Goal: Learn about a topic

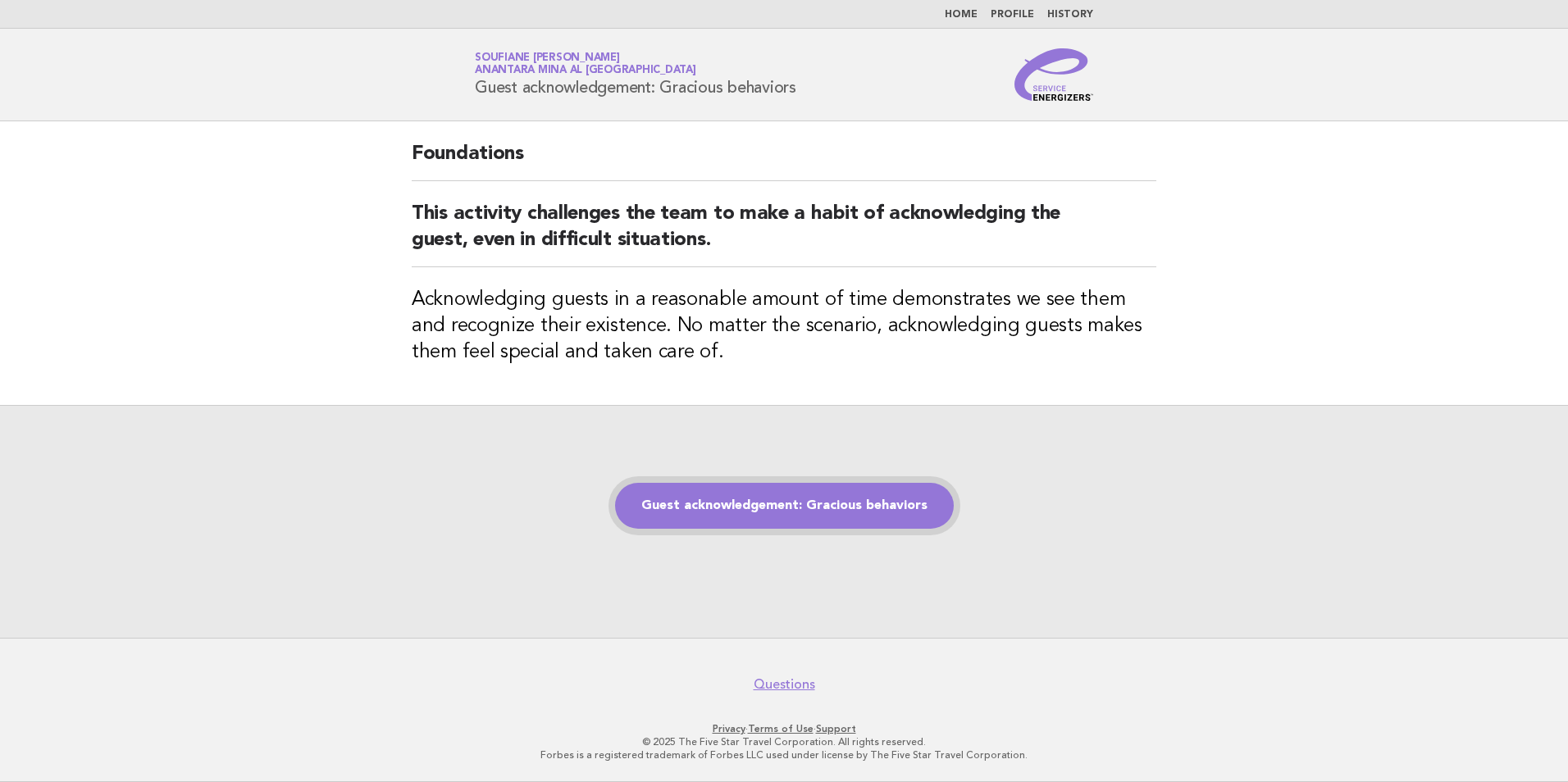
click at [732, 515] on link "Guest acknowledgement: Gracious behaviors" at bounding box center [784, 506] width 339 height 46
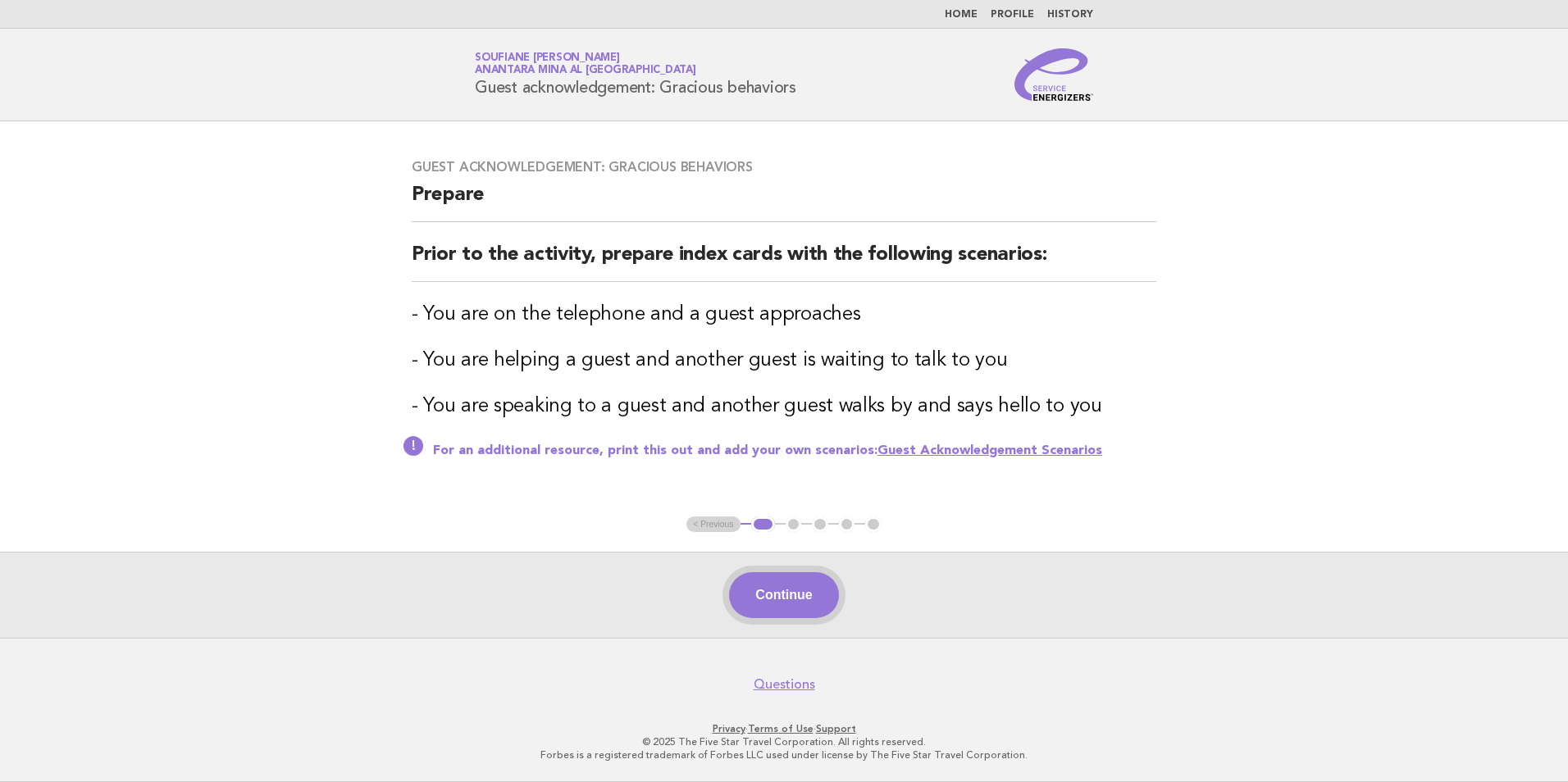
click at [775, 590] on button "Continue" at bounding box center [783, 595] width 109 height 46
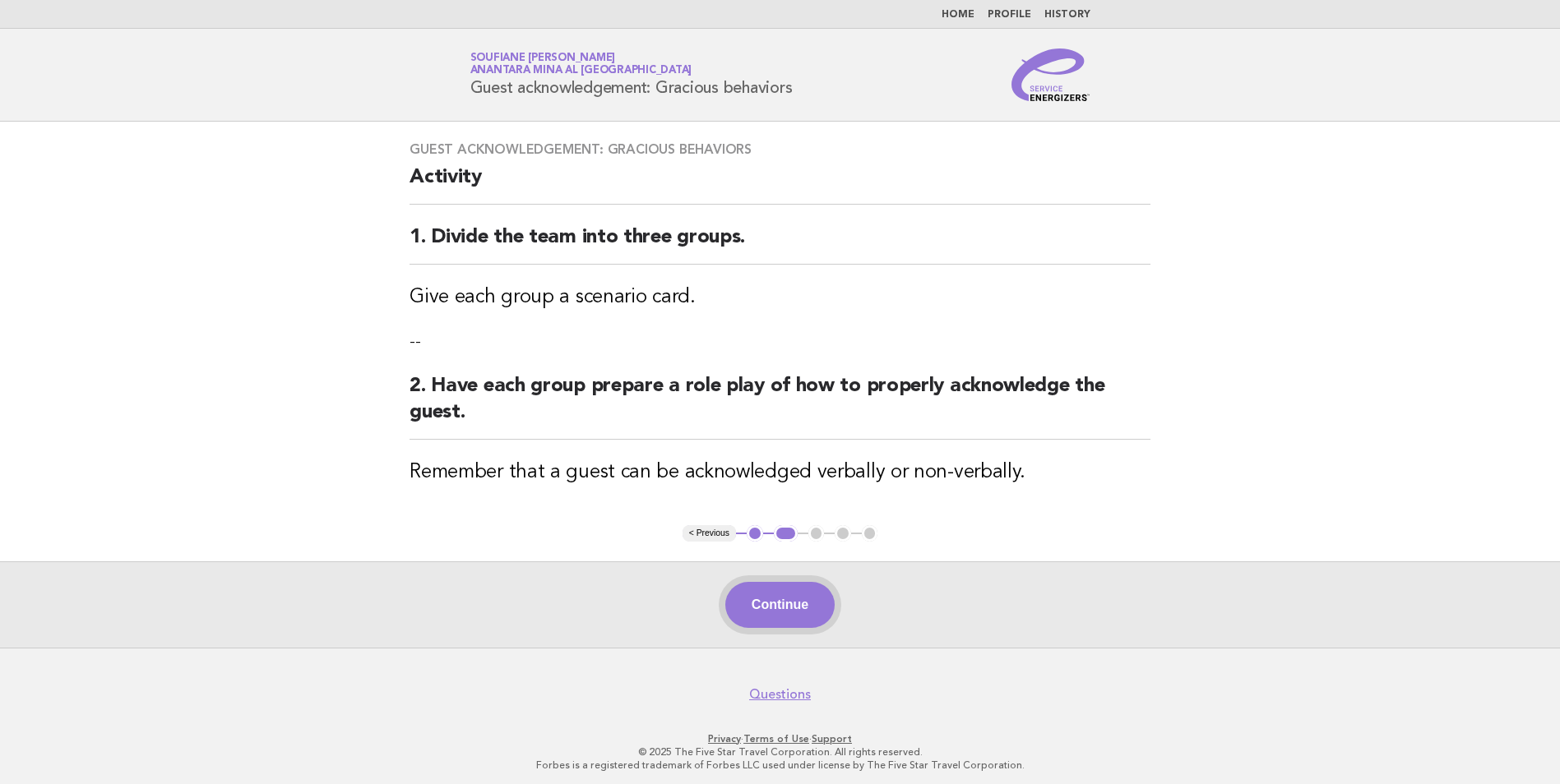
click at [777, 605] on button "Continue" at bounding box center [780, 605] width 109 height 46
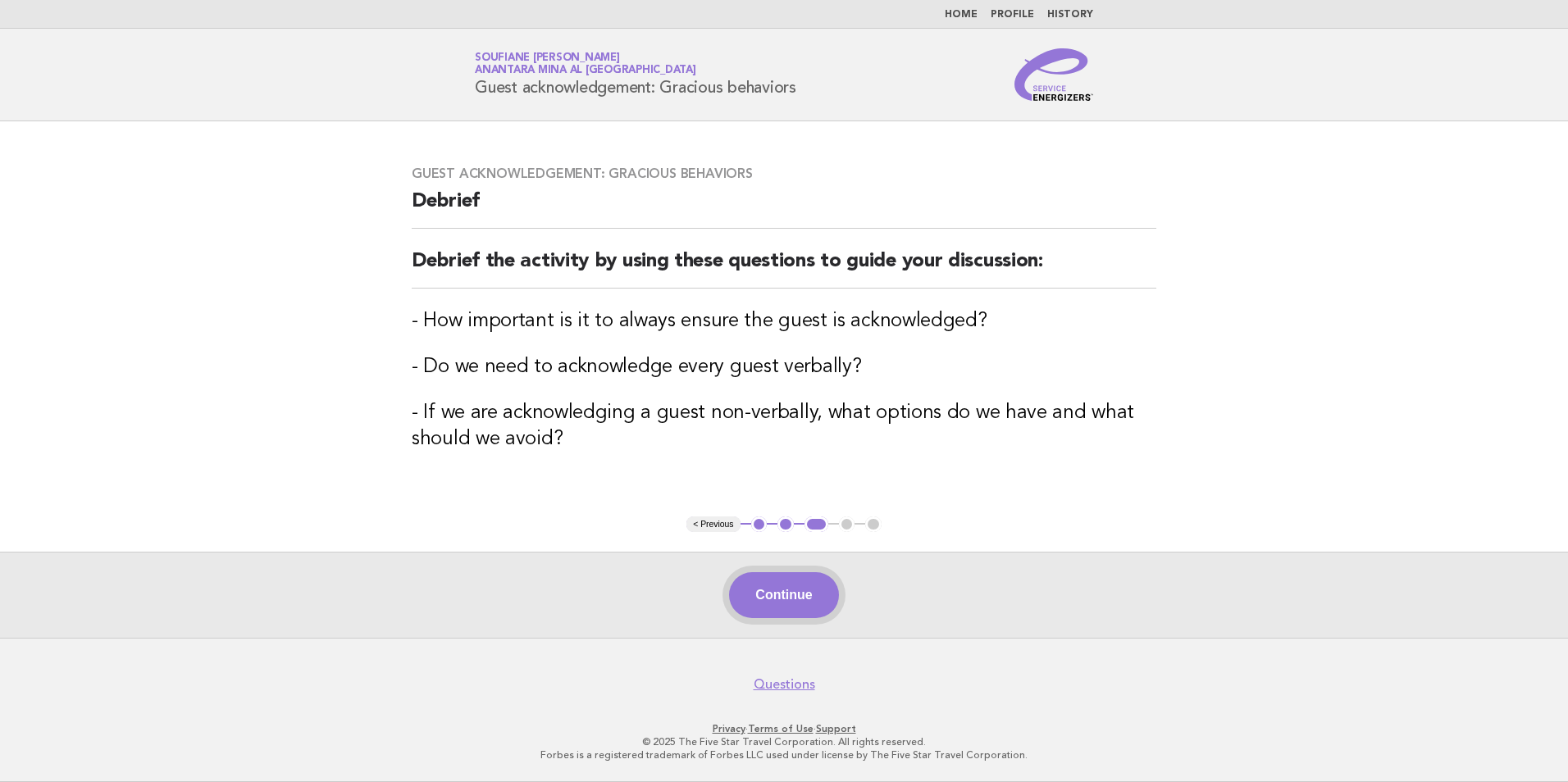
click at [786, 596] on button "Continue" at bounding box center [783, 595] width 109 height 46
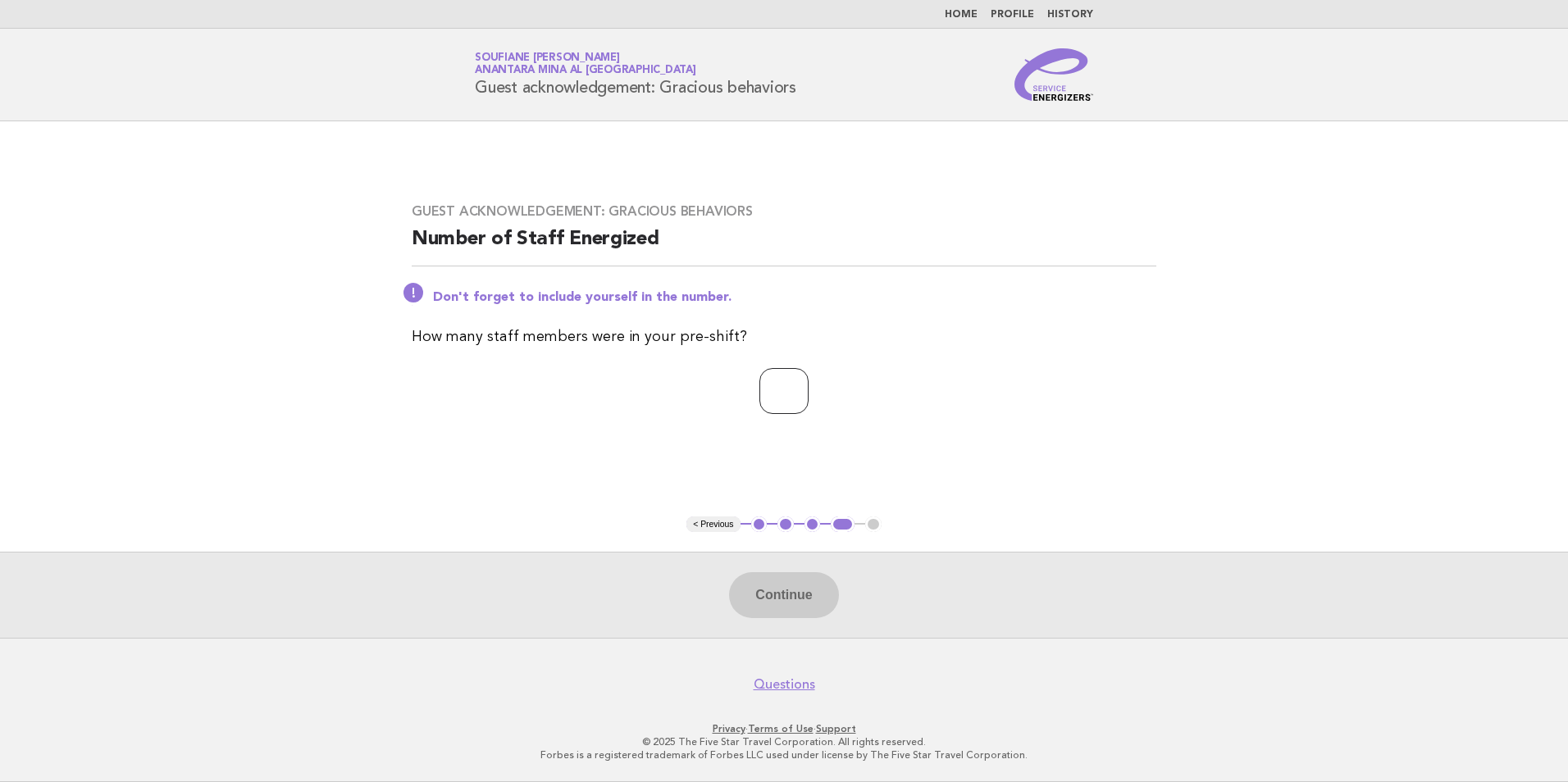
click at [791, 395] on input "number" at bounding box center [784, 391] width 49 height 46
type input "*"
click at [776, 600] on button "Continue" at bounding box center [783, 595] width 109 height 46
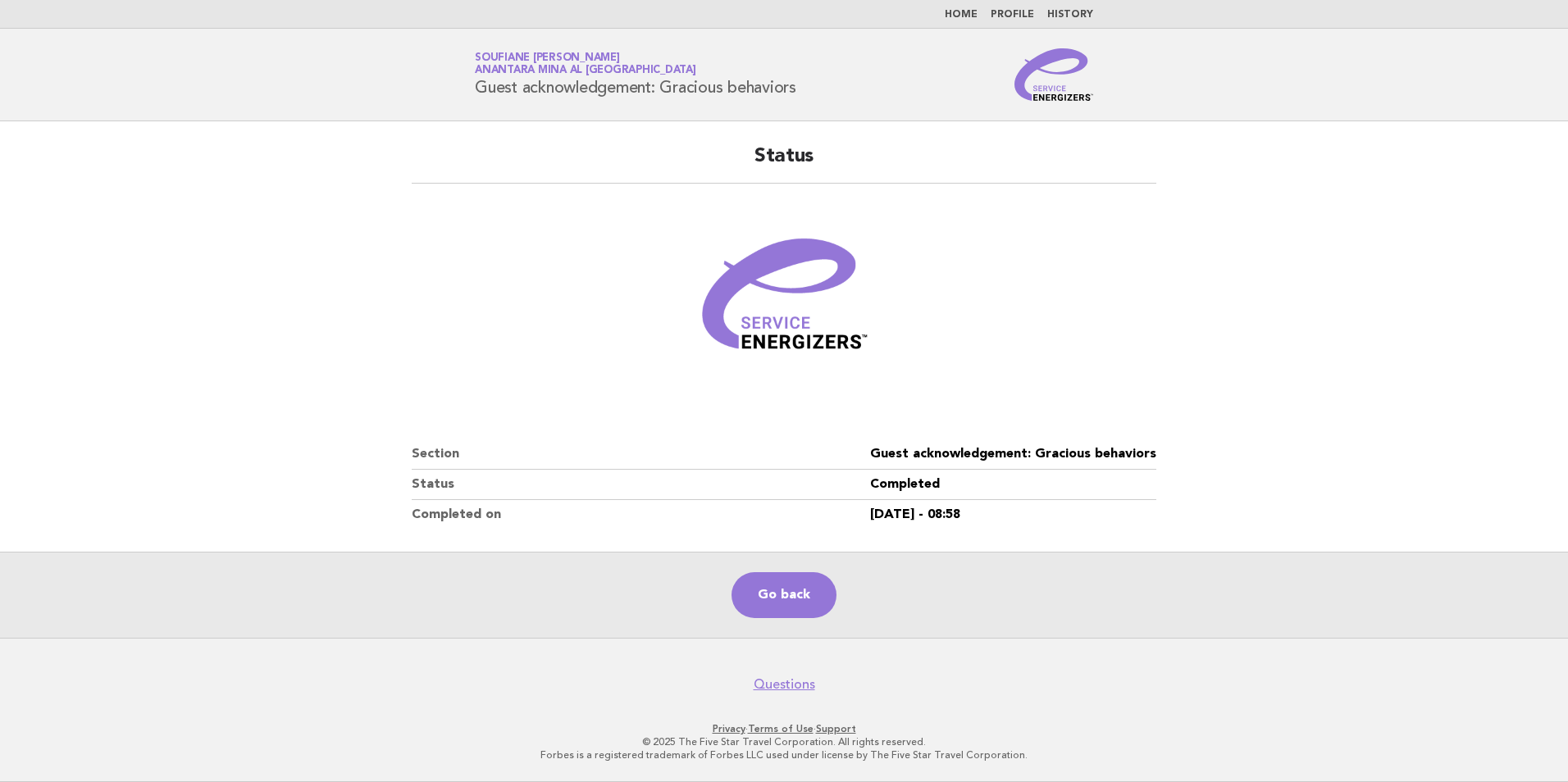
click at [1086, 450] on dd "Guest acknowledgement: Gracious behaviors" at bounding box center [1013, 455] width 286 height 31
copy dl "Guest acknowledgement: Gracious behaviors"
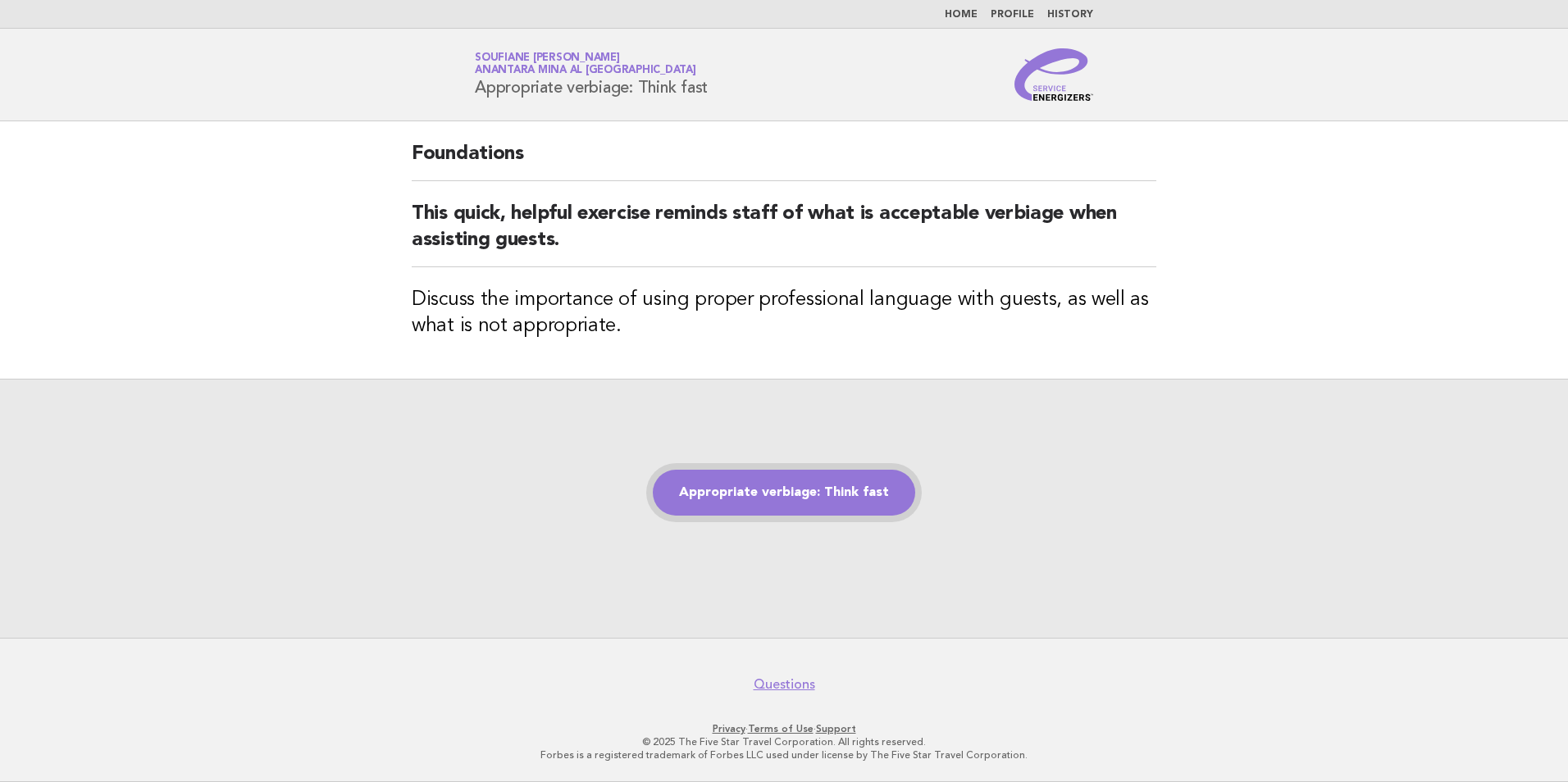
click at [799, 491] on link "Appropriate verbiage: Think fast" at bounding box center [784, 492] width 262 height 46
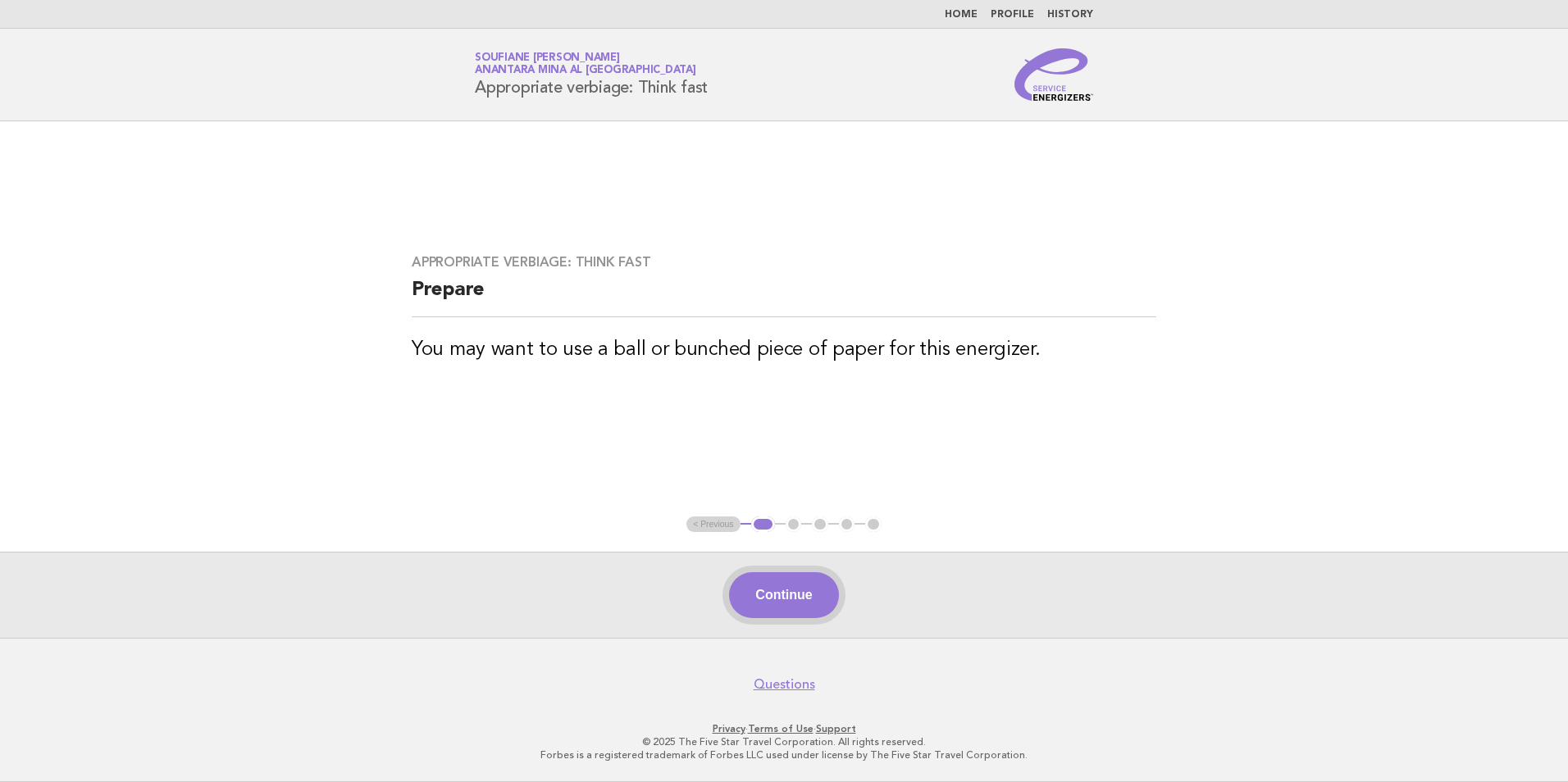
click at [770, 594] on button "Continue" at bounding box center [783, 595] width 109 height 46
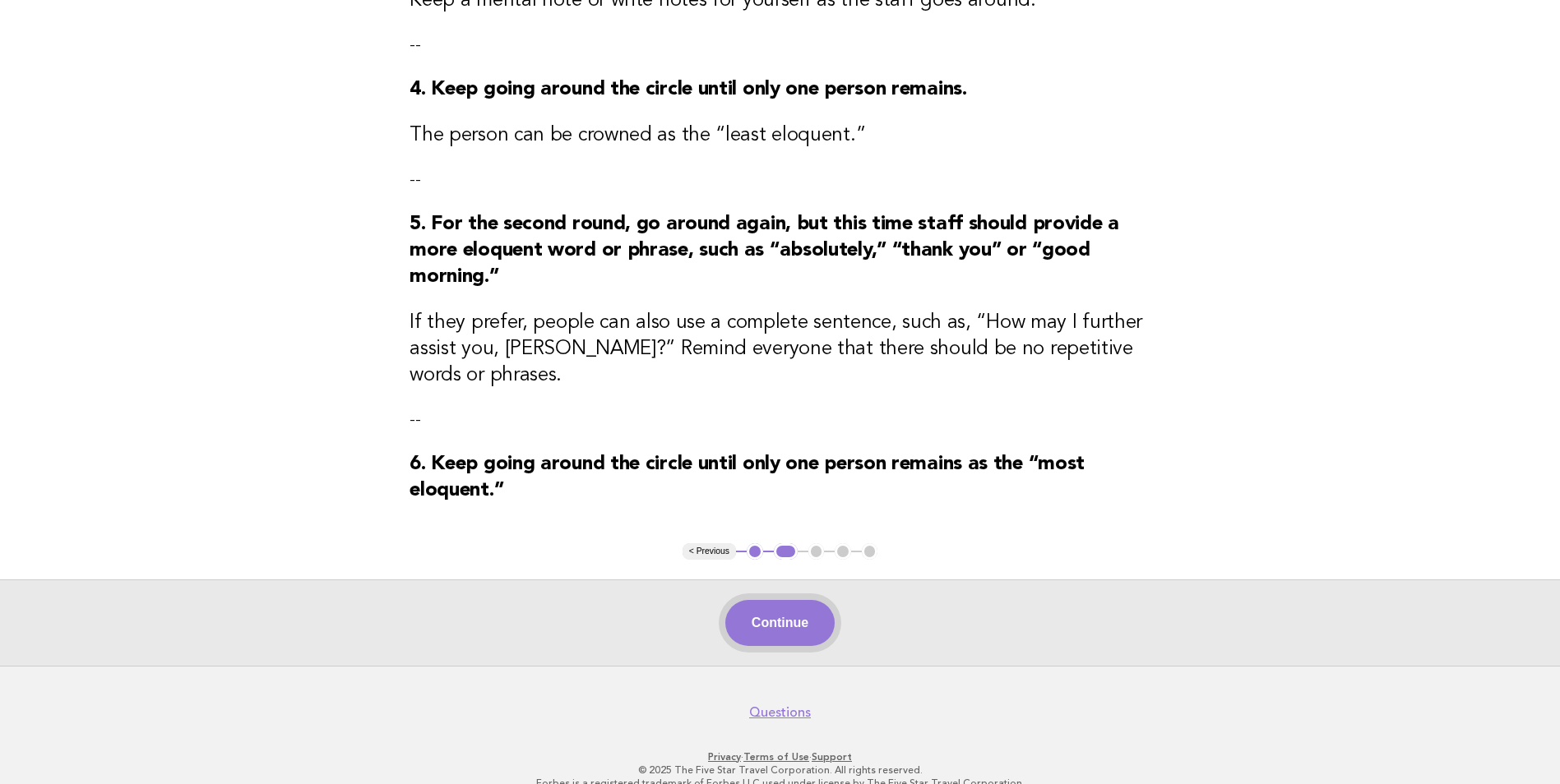
click at [760, 616] on button "Continue" at bounding box center [780, 623] width 109 height 46
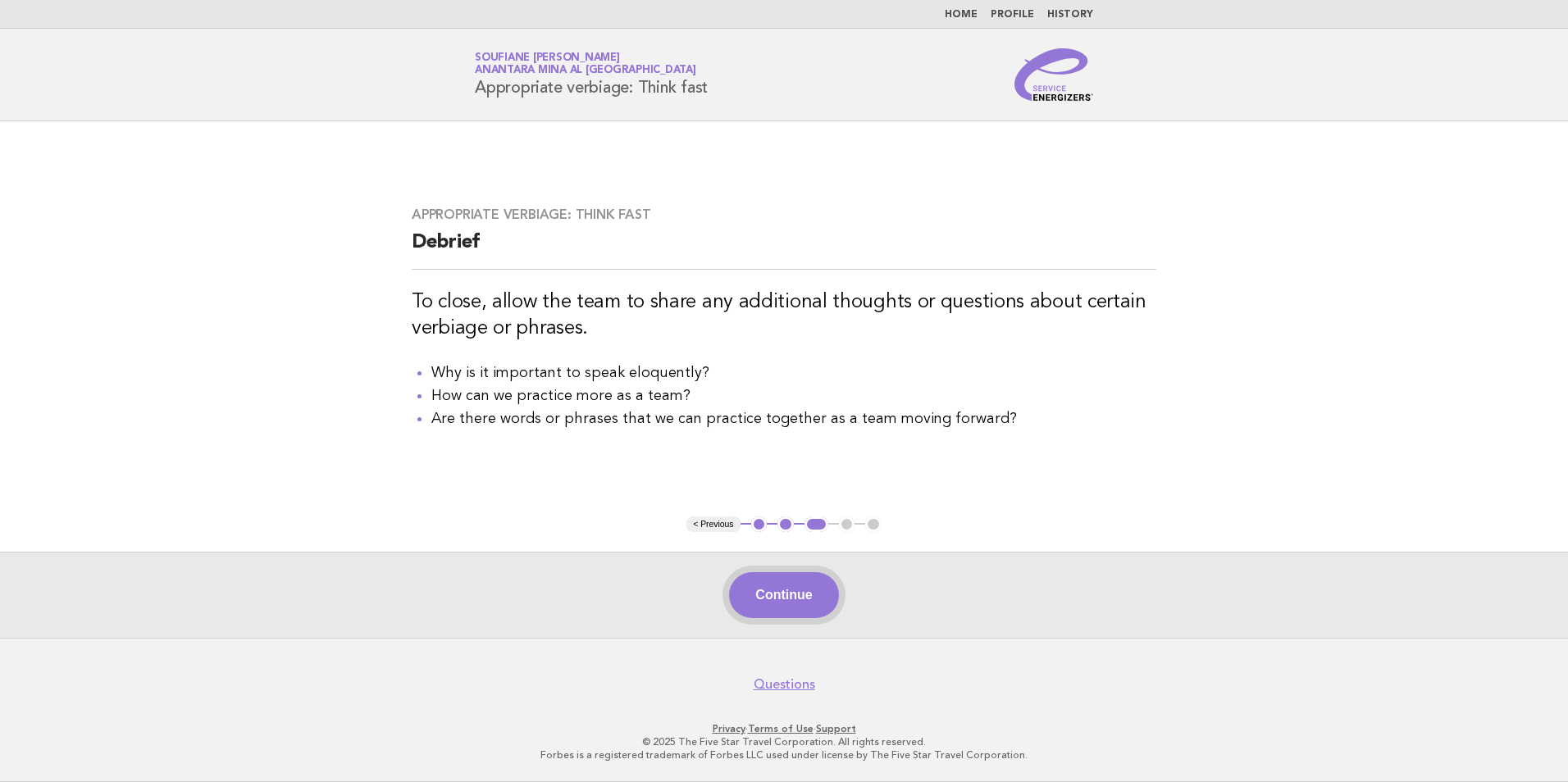
click at [773, 600] on button "Continue" at bounding box center [783, 595] width 109 height 46
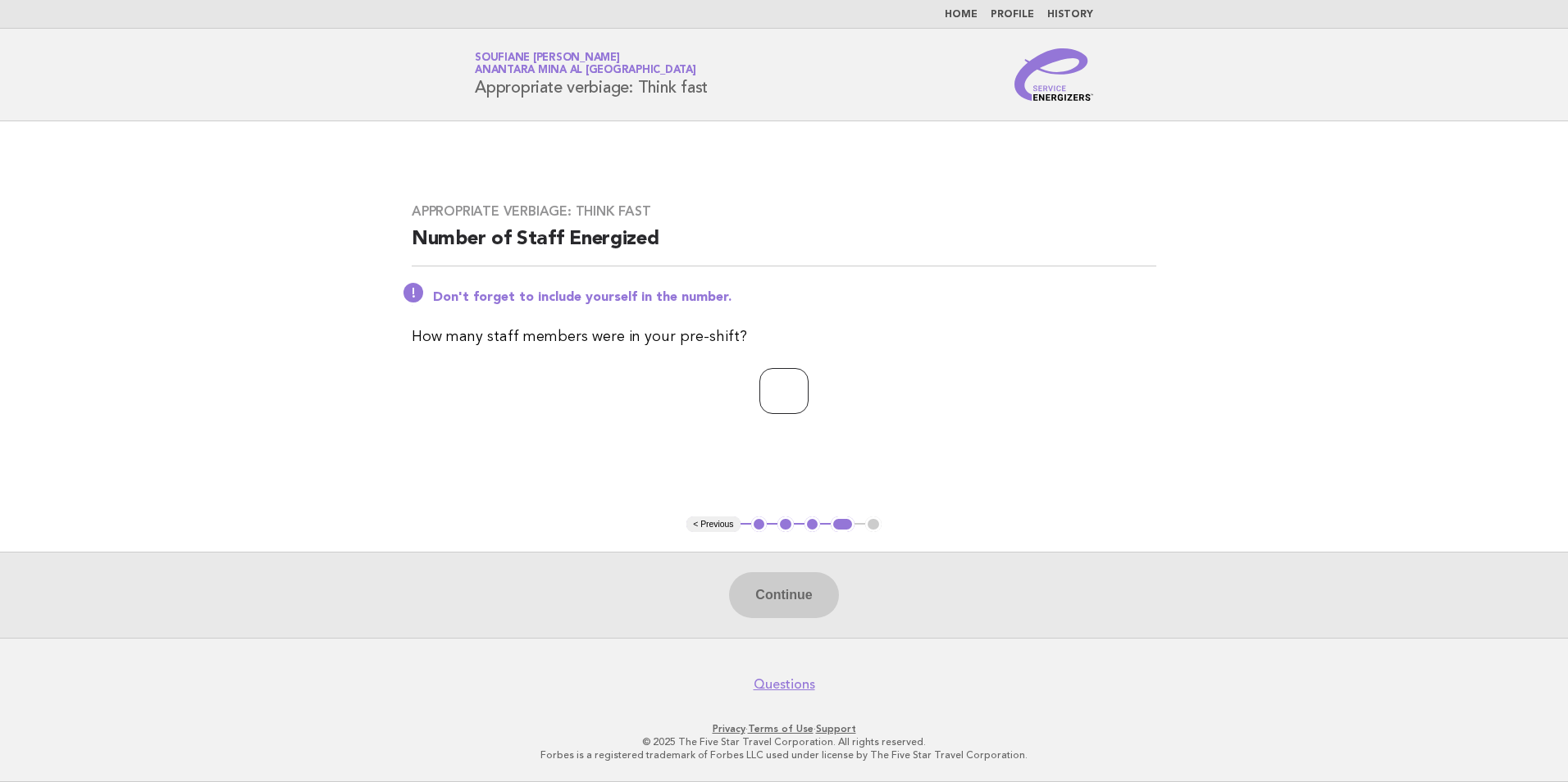
click at [759, 394] on input "number" at bounding box center [784, 391] width 49 height 46
type input "*"
drag, startPoint x: 766, startPoint y: 598, endPoint x: 767, endPoint y: 606, distance: 8.1
click at [767, 606] on button "Continue" at bounding box center [783, 595] width 109 height 46
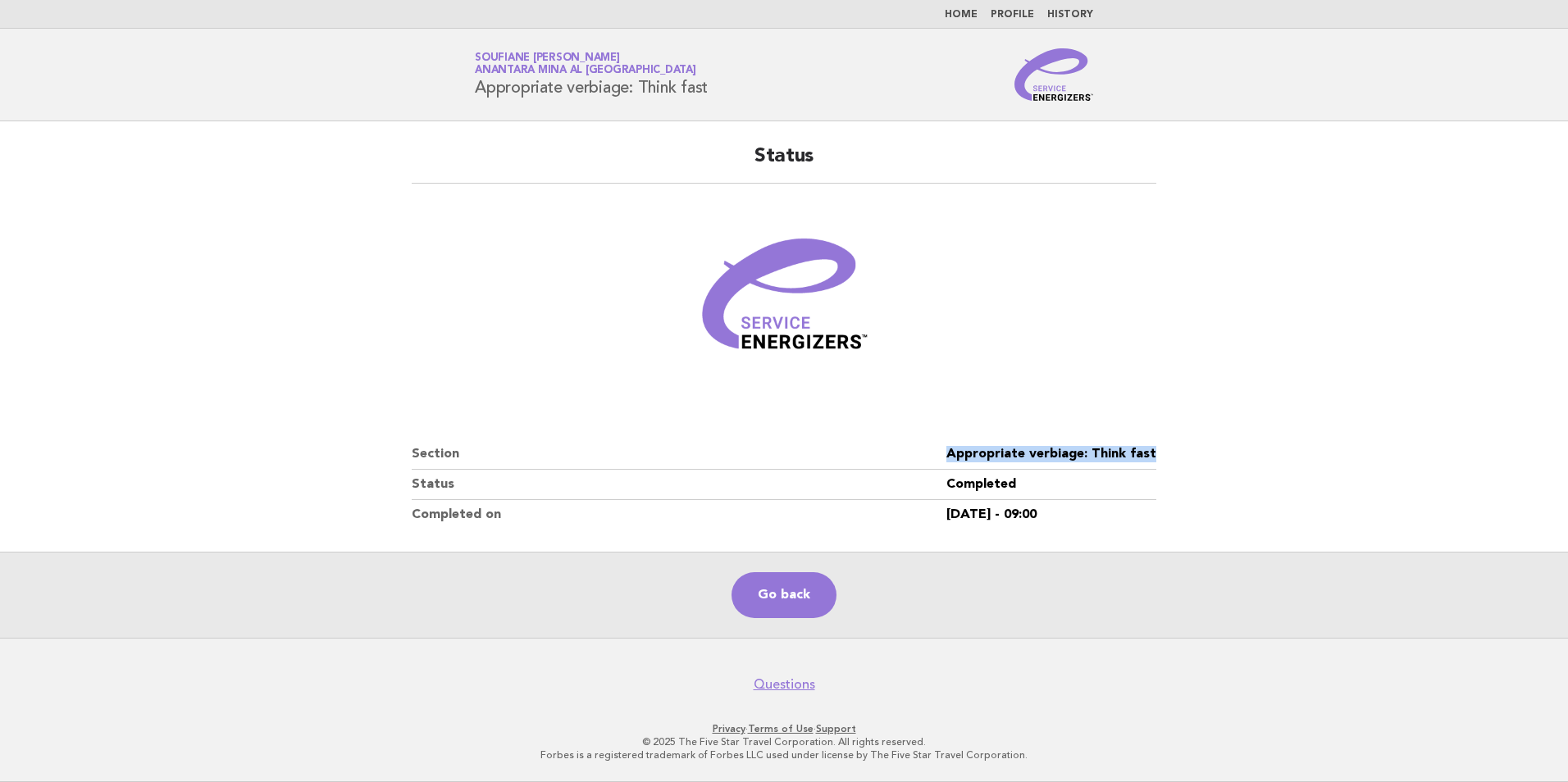
drag, startPoint x: 1167, startPoint y: 460, endPoint x: 950, endPoint y: 459, distance: 217.0
click at [950, 459] on div "Status Section Appropriate verbiage: Think fast Status Completed Completed on 1…" at bounding box center [784, 336] width 784 height 425
copy dl "Appropriate verbiage: Think fast"
